Goal: Task Accomplishment & Management: Manage account settings

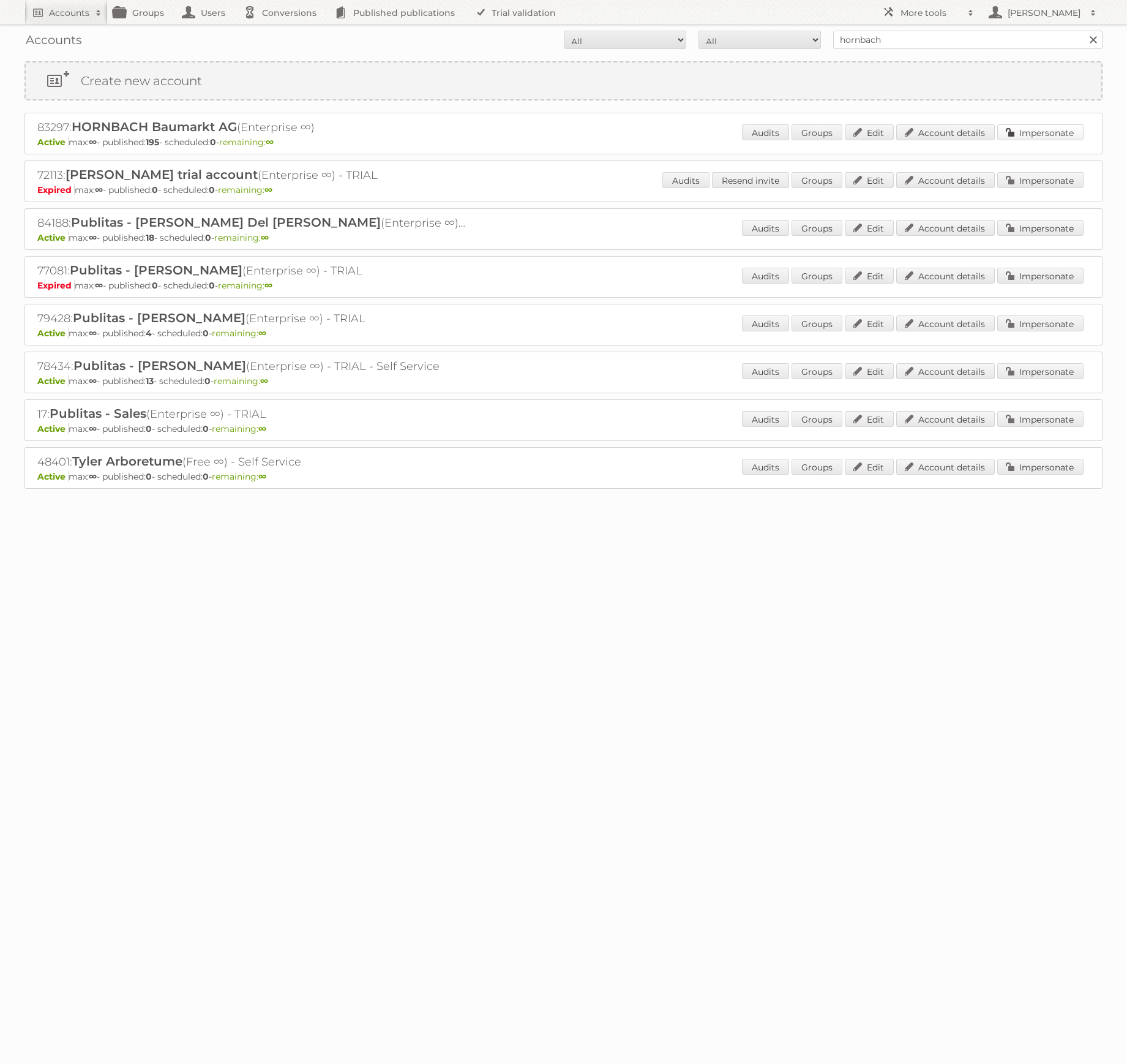
click at [1060, 135] on link "Impersonate" at bounding box center [1041, 132] width 86 height 16
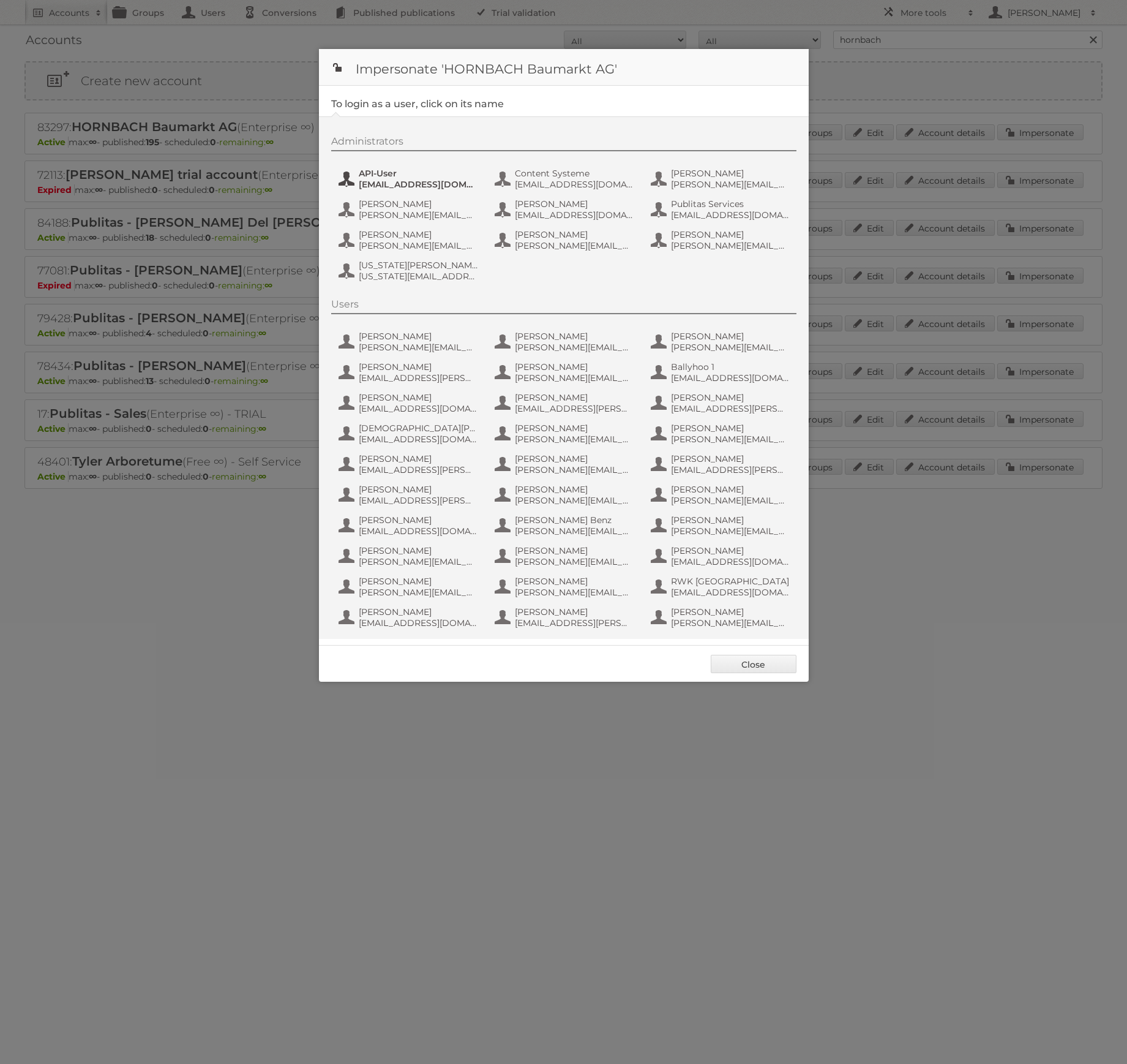
click at [387, 174] on span "API-User" at bounding box center [418, 173] width 119 height 11
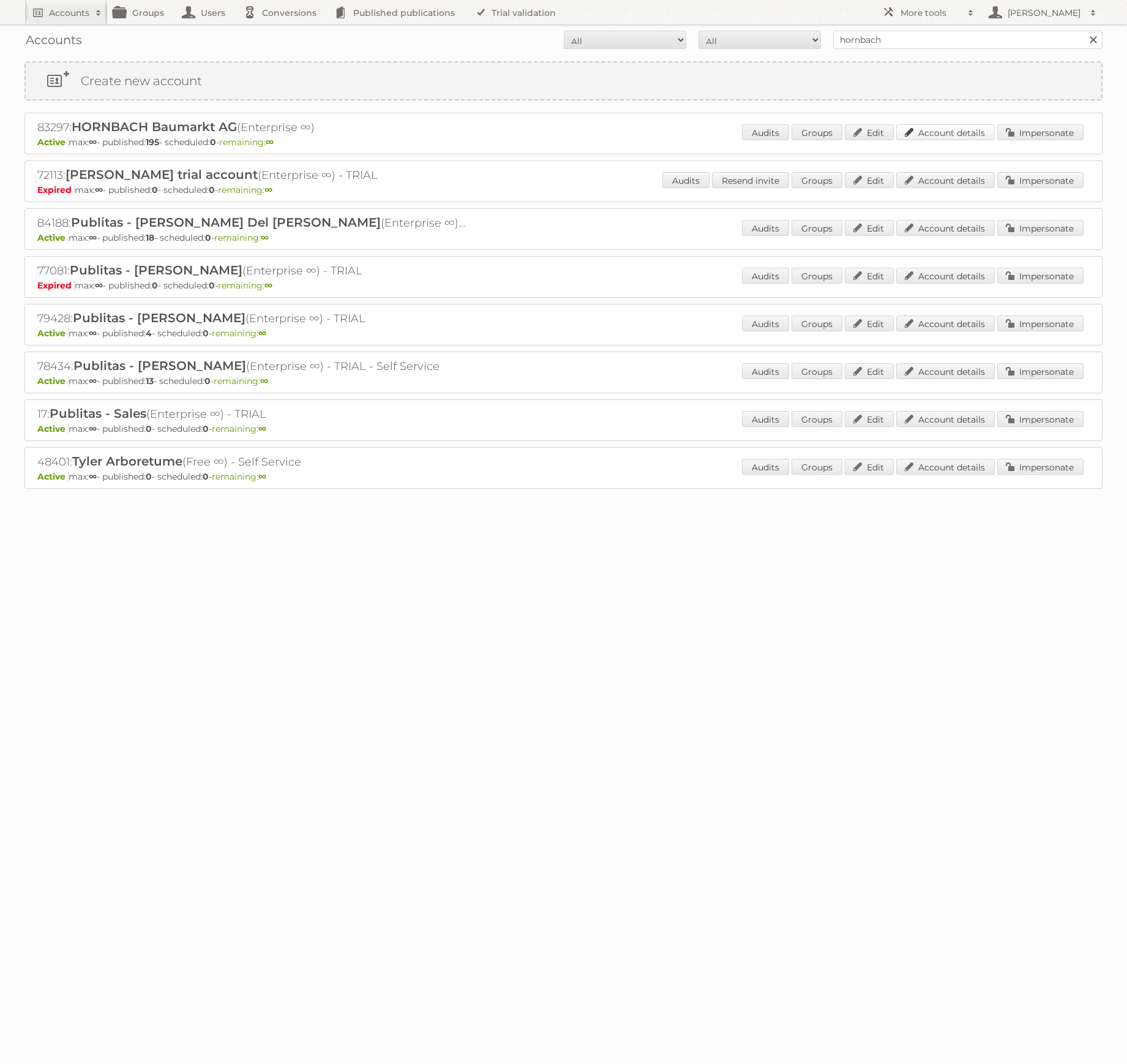
click at [947, 130] on link "Account details" at bounding box center [946, 132] width 99 height 16
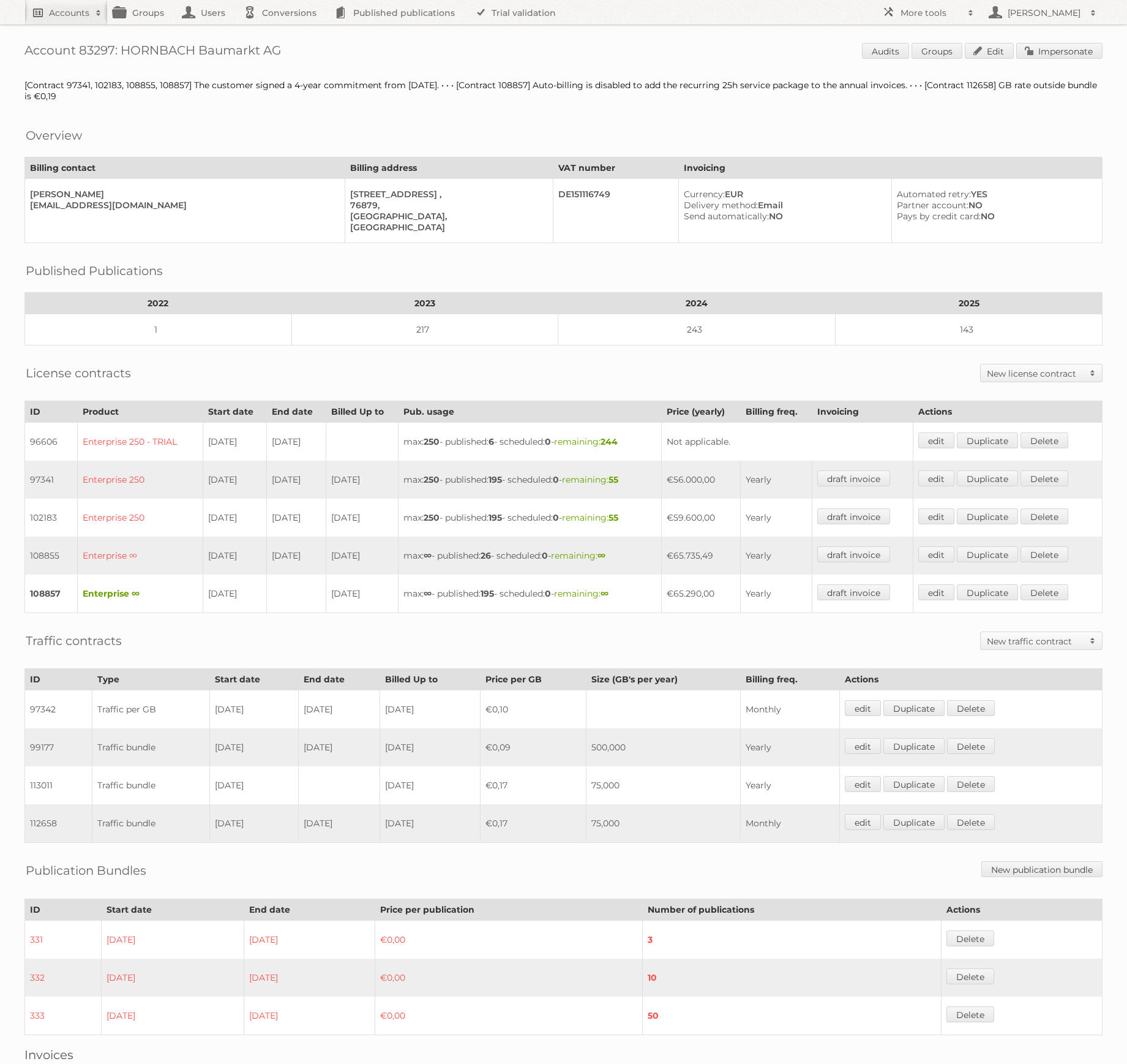
click at [67, 16] on h2 "Accounts" at bounding box center [69, 13] width 41 height 12
click at [70, 48] on input"] "text" at bounding box center [165, 40] width 269 height 18
type input"] "action"
click at [282, 31] on input "Search" at bounding box center [291, 40] width 18 height 18
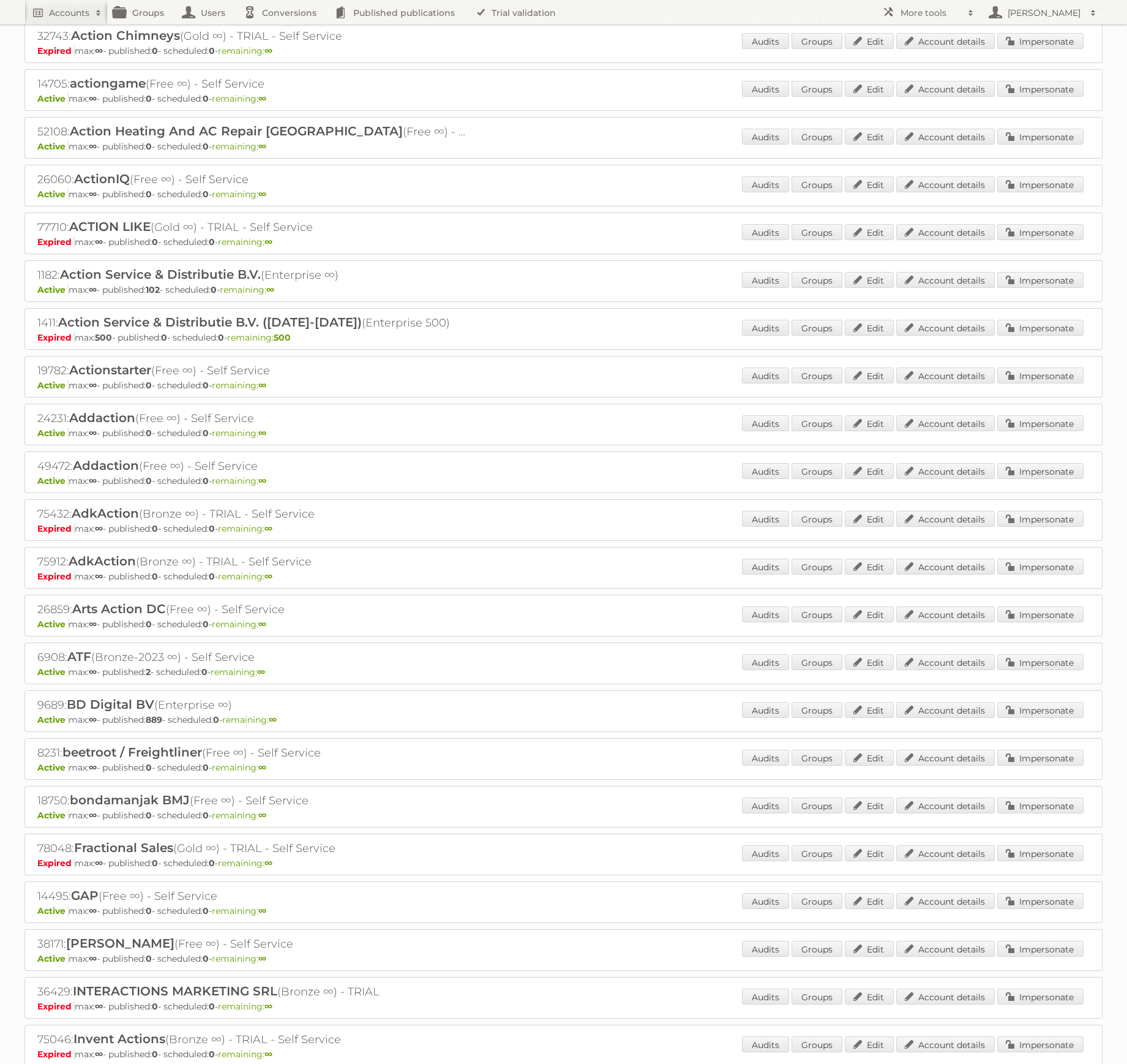
scroll to position [184, 0]
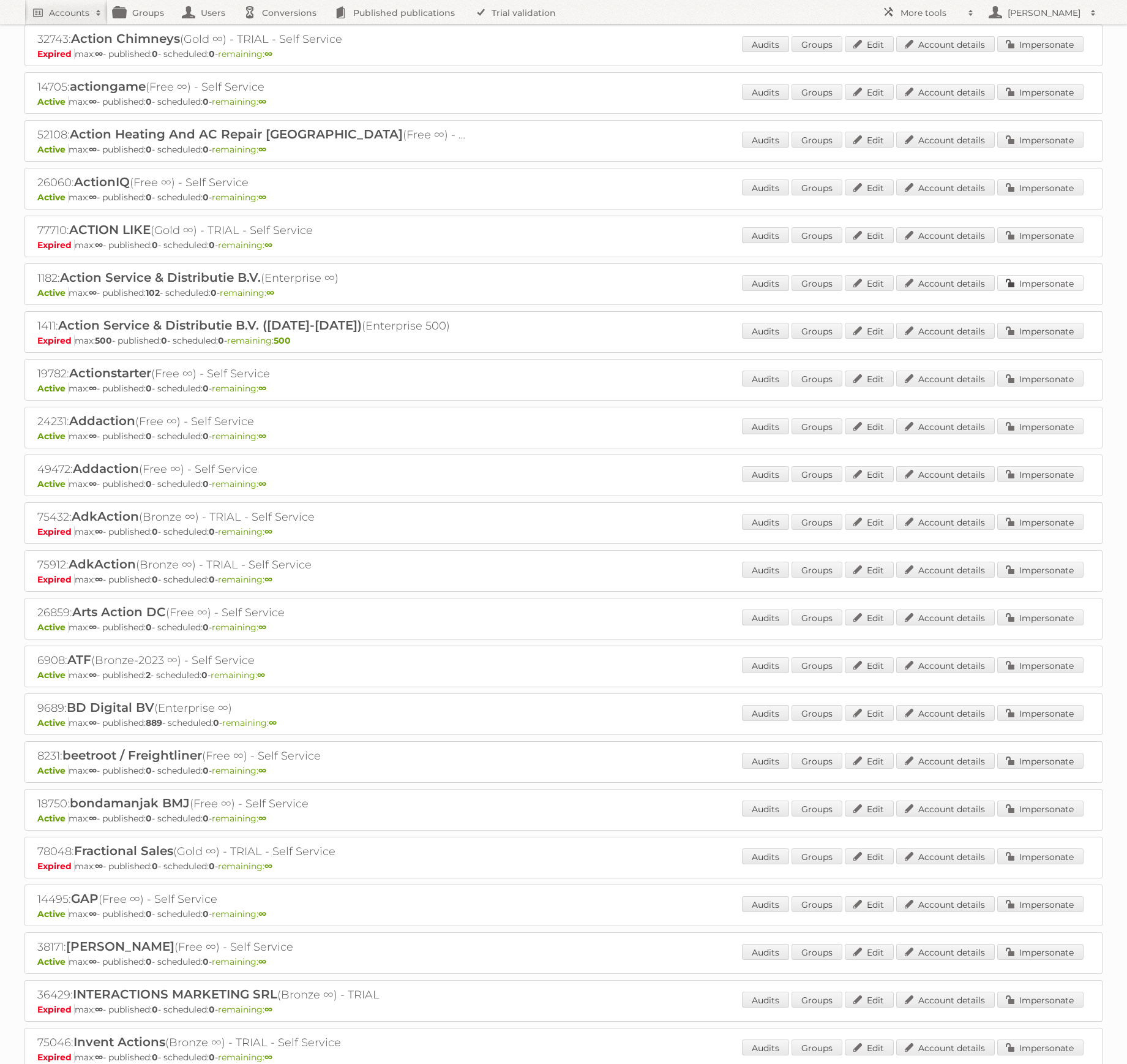
click at [1038, 283] on link "Impersonate" at bounding box center [1041, 283] width 86 height 16
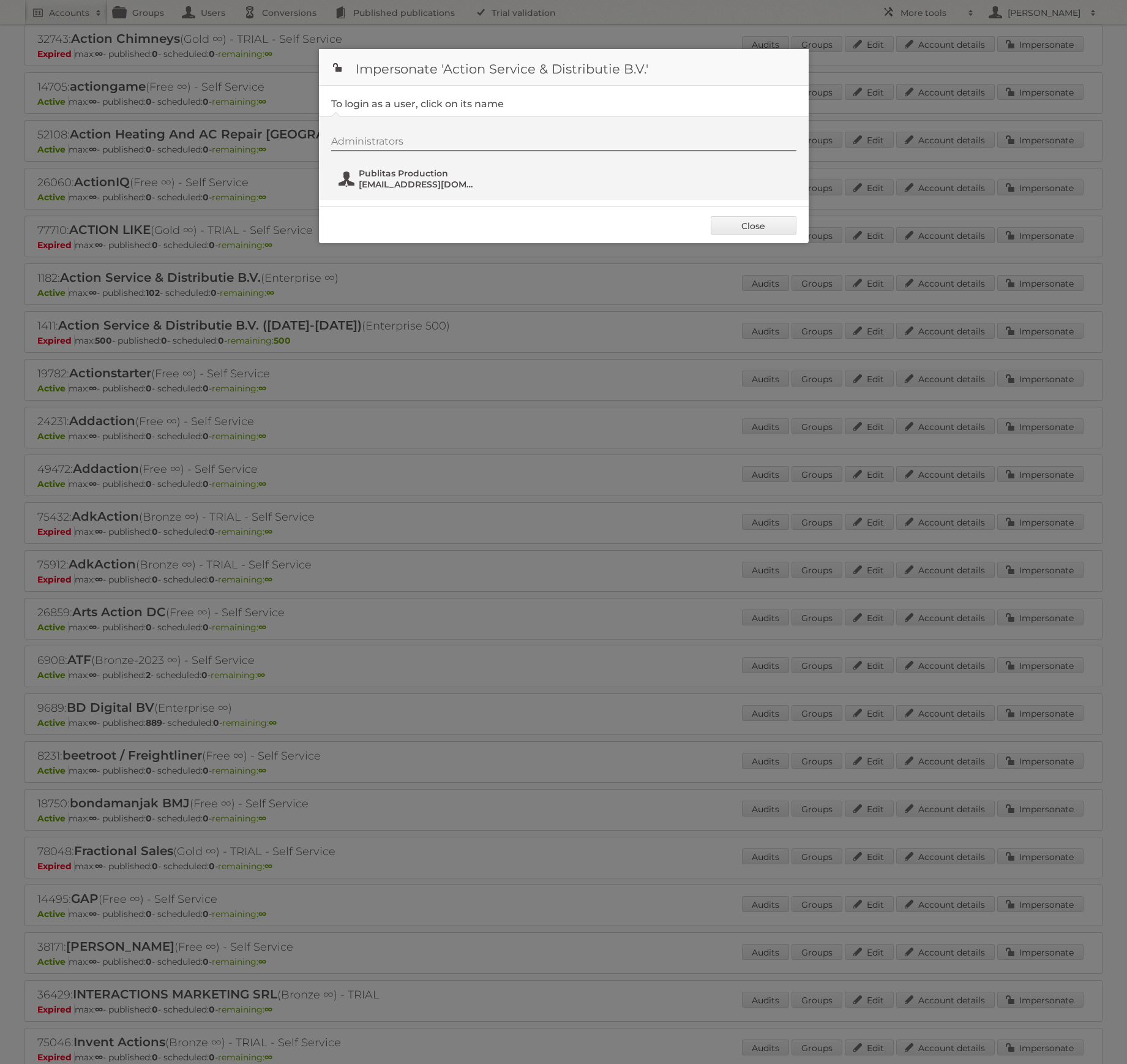
click at [394, 181] on span "[EMAIL_ADDRESS][DOMAIN_NAME]" at bounding box center [418, 184] width 119 height 11
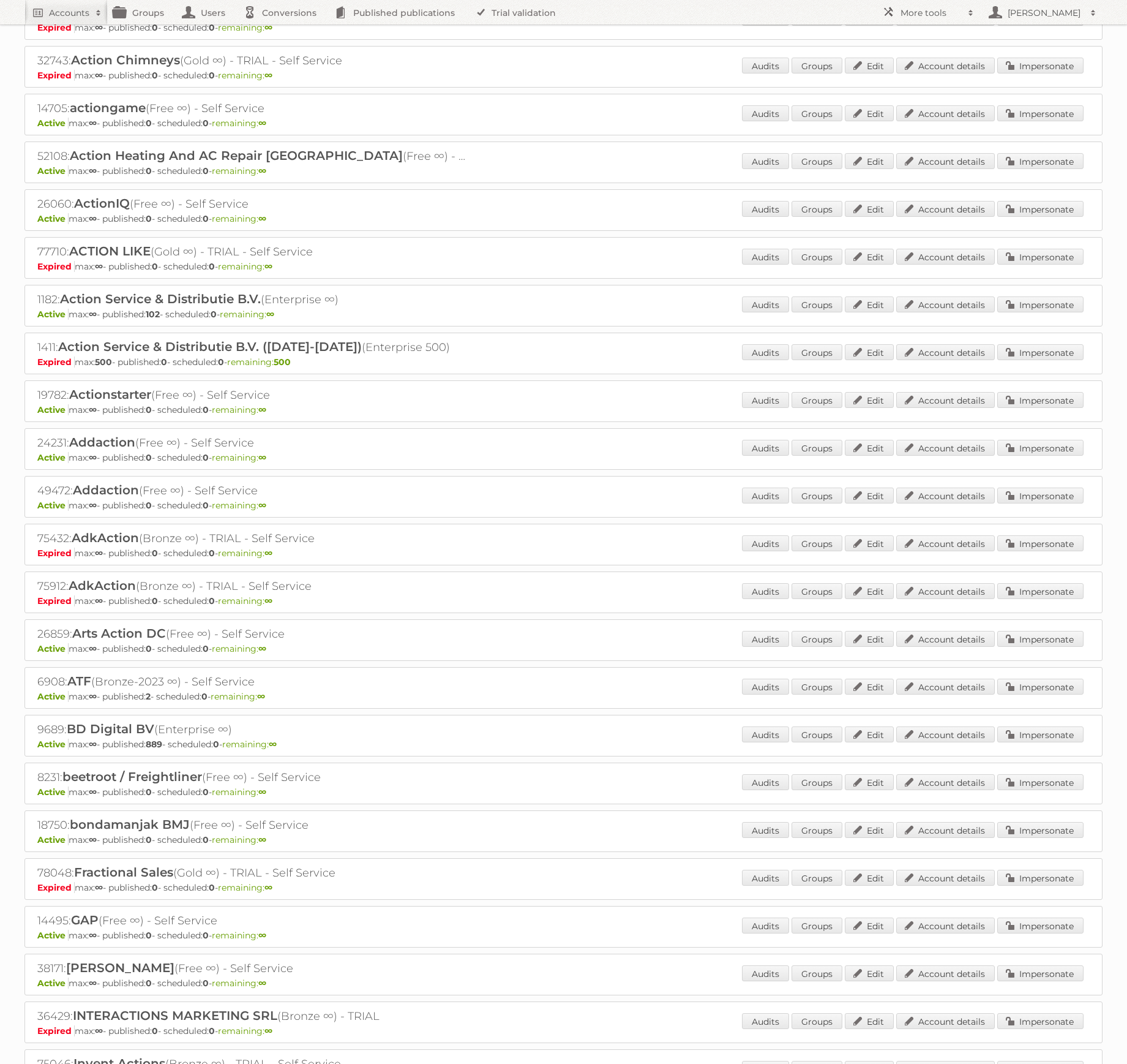
scroll to position [164, 0]
click at [951, 304] on link "Account details" at bounding box center [946, 303] width 99 height 16
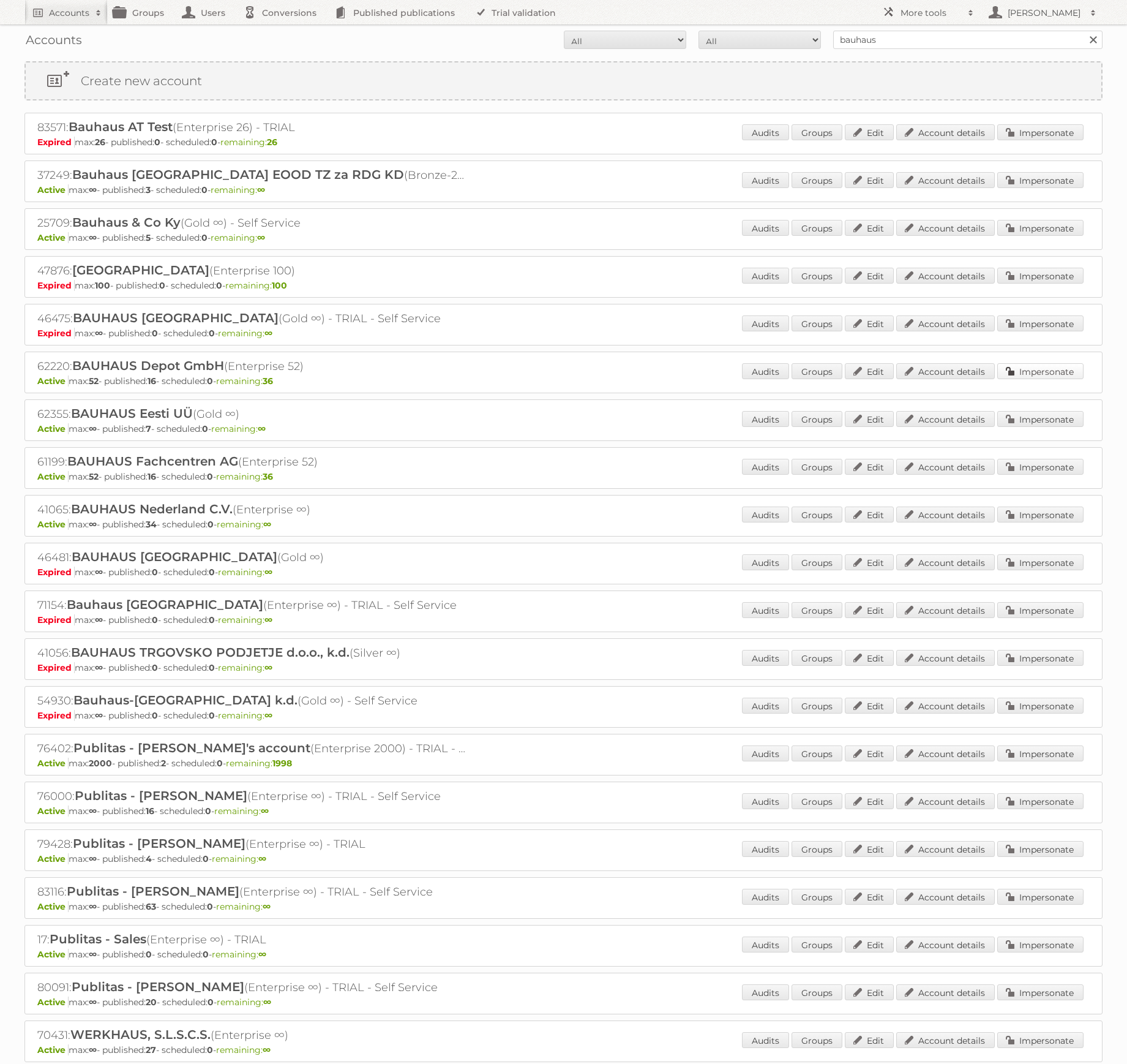
click at [1025, 365] on link "Impersonate" at bounding box center [1041, 371] width 86 height 16
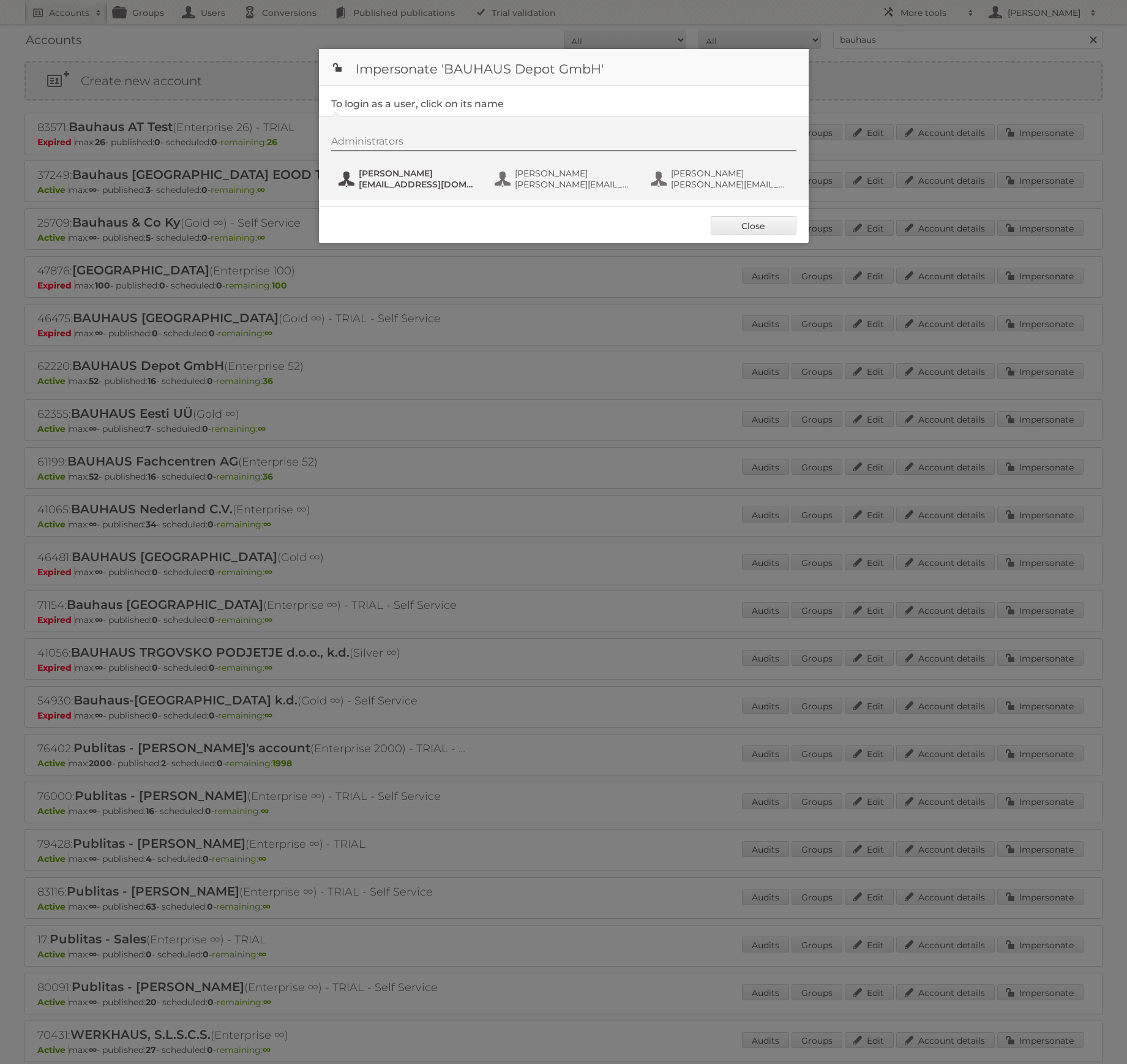
click at [363, 182] on span "[EMAIL_ADDRESS][DOMAIN_NAME]" at bounding box center [418, 184] width 119 height 11
